Goal: Task Accomplishment & Management: Understand process/instructions

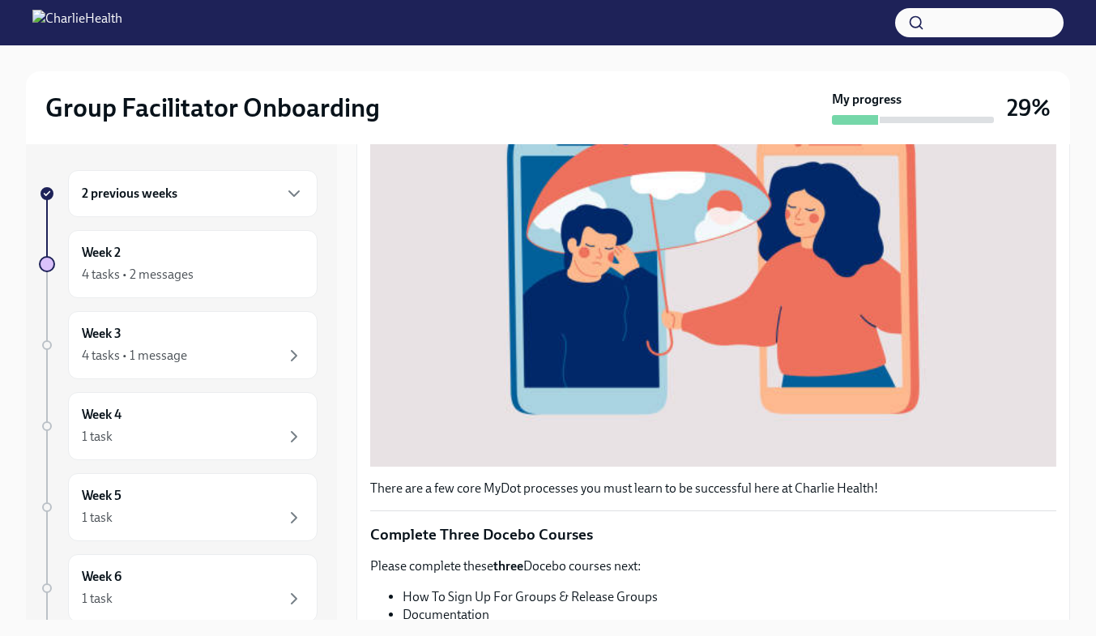
scroll to position [587, 0]
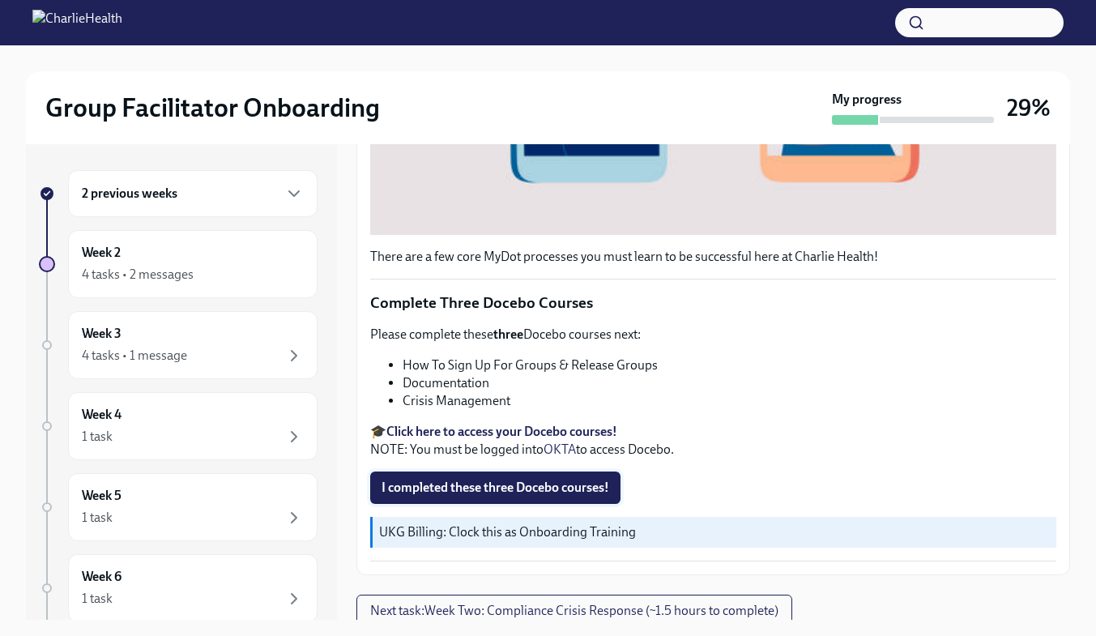
click at [538, 471] on button "I completed these three Docebo courses!" at bounding box center [495, 487] width 250 height 32
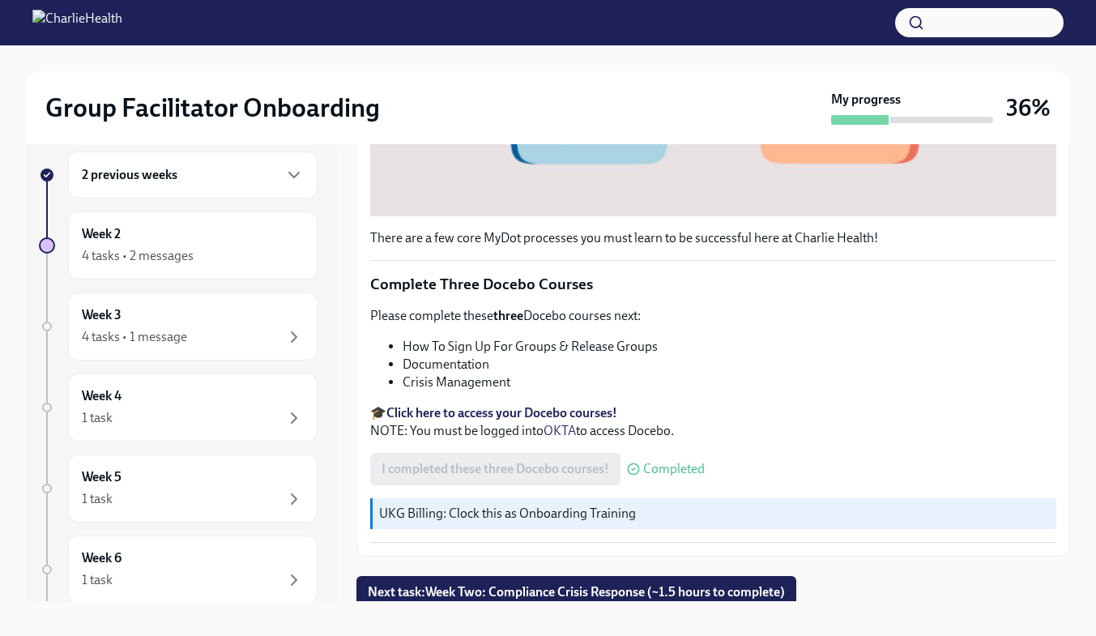
scroll to position [29, 0]
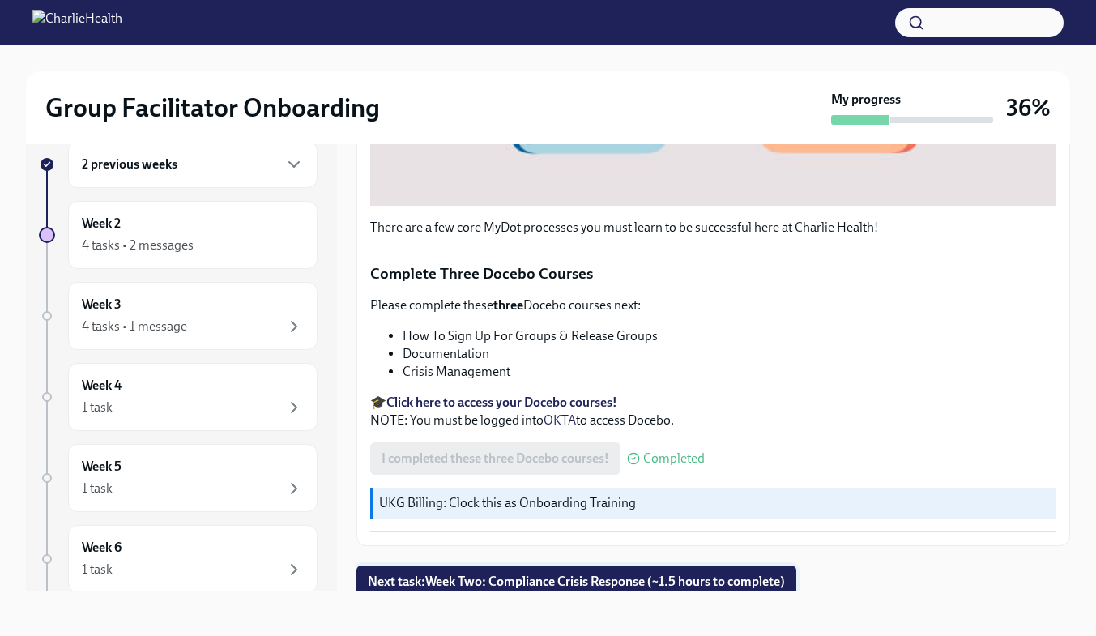
click at [719, 574] on span "Next task : Week Two: Compliance Crisis Response (~1.5 hours to complete)" at bounding box center [576, 582] width 417 height 16
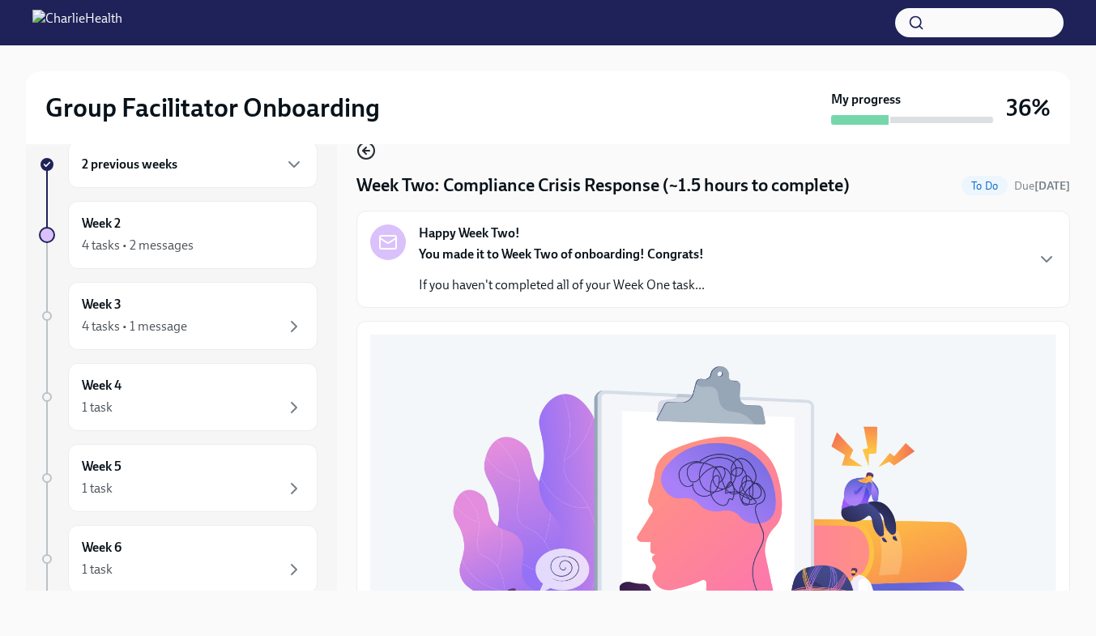
click at [369, 147] on icon "button" at bounding box center [365, 150] width 19 height 19
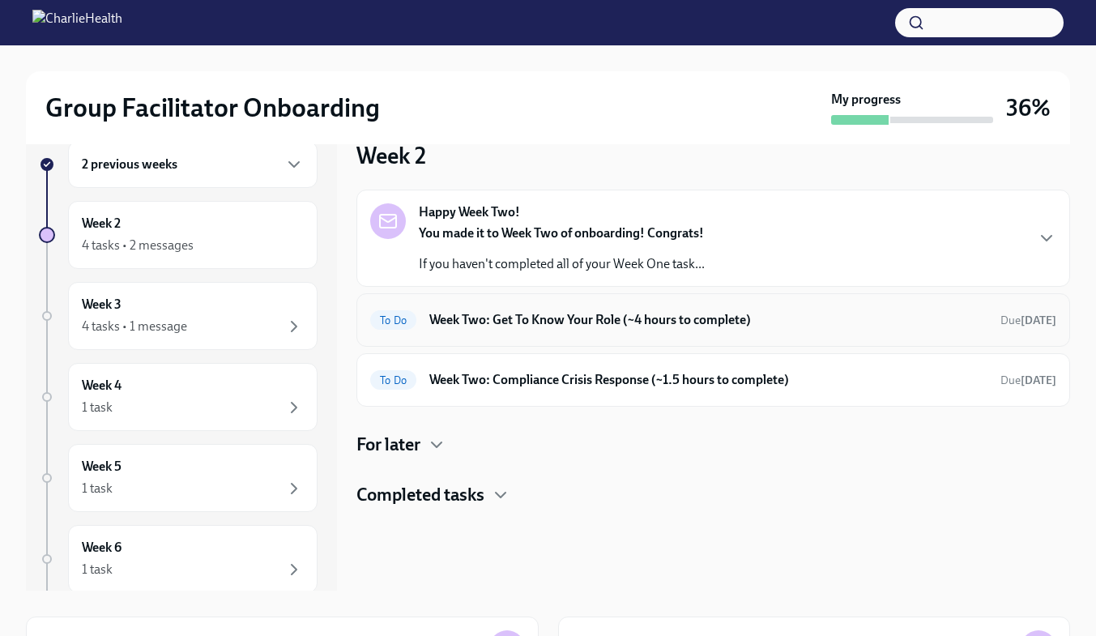
click at [616, 318] on h6 "Week Two: Get To Know Your Role (~4 hours to complete)" at bounding box center [708, 320] width 558 height 18
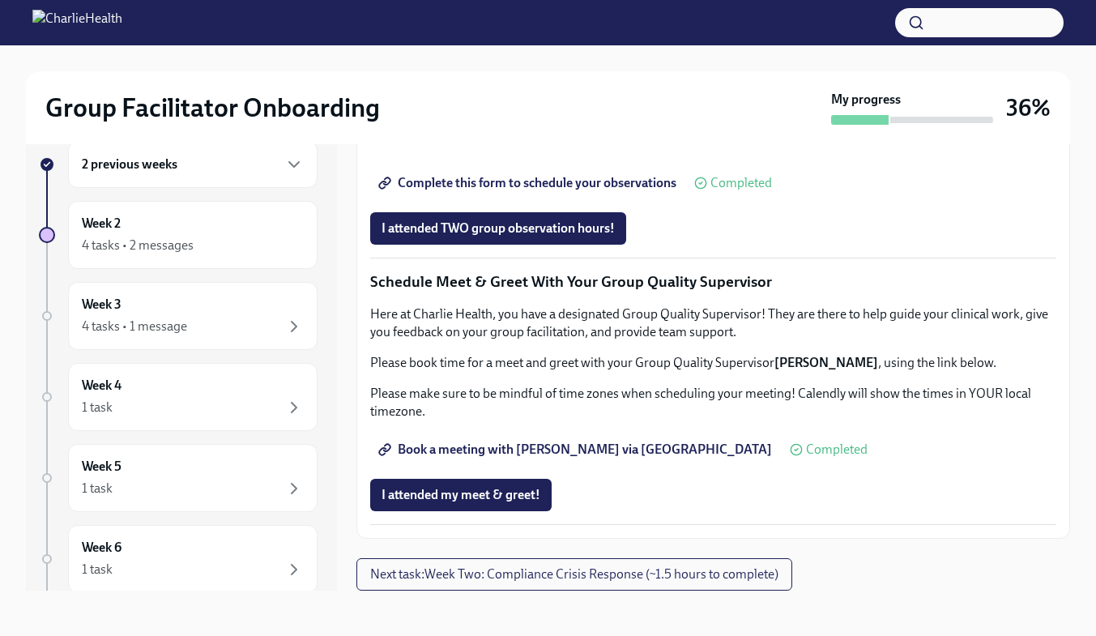
scroll to position [1524, 0]
click at [663, 566] on span "Next task : Week Two: Compliance Crisis Response (~1.5 hours to complete)" at bounding box center [574, 574] width 408 height 16
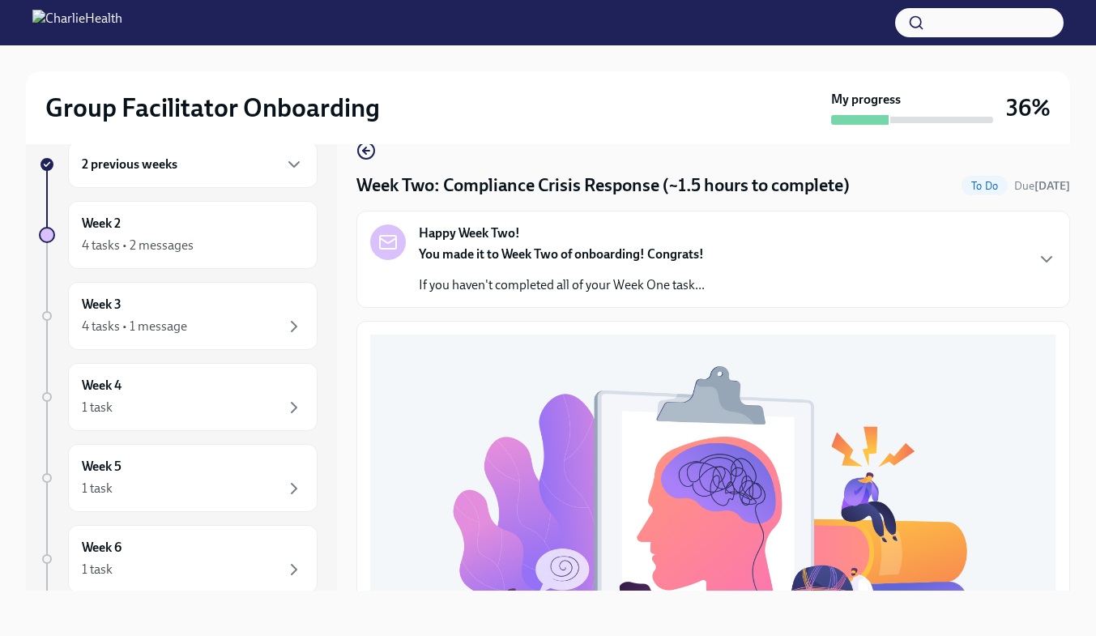
scroll to position [525, 0]
